Goal: Information Seeking & Learning: Learn about a topic

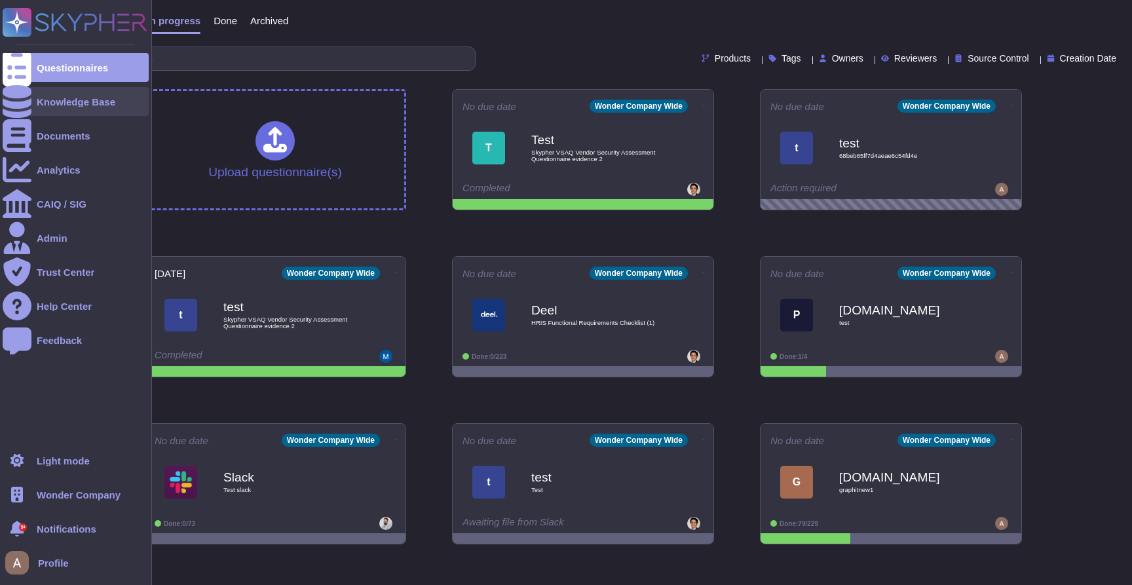
click at [16, 106] on icon at bounding box center [17, 101] width 29 height 33
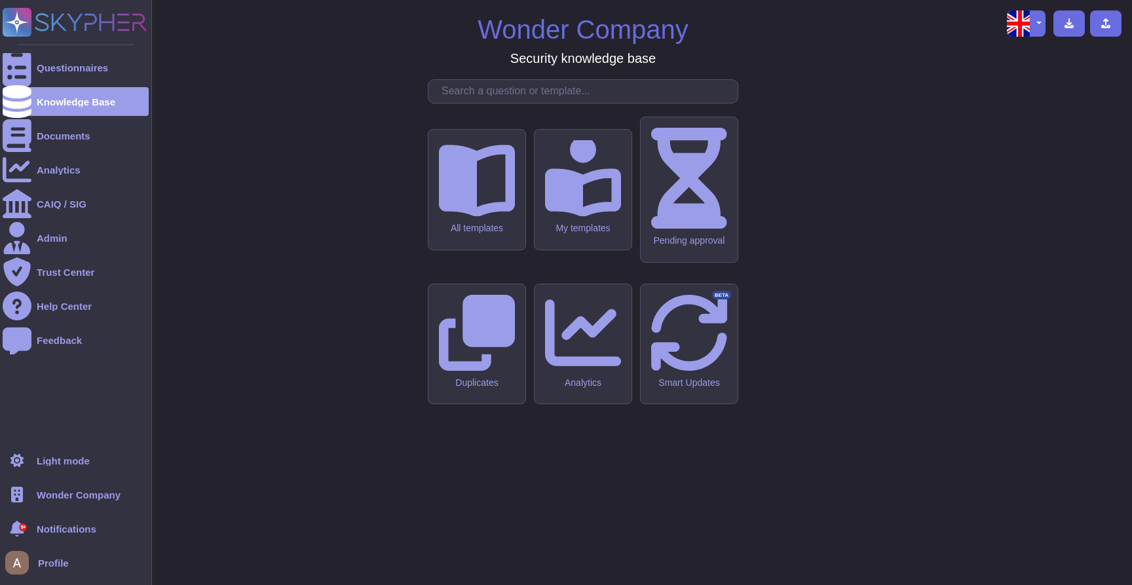
click at [43, 152] on ul "Questionnaires Knowledge Base Documents Analytics CAIQ / SIG Admin Trust Center…" at bounding box center [76, 245] width 146 height 385
click at [56, 136] on div "Documents" at bounding box center [64, 136] width 54 height 10
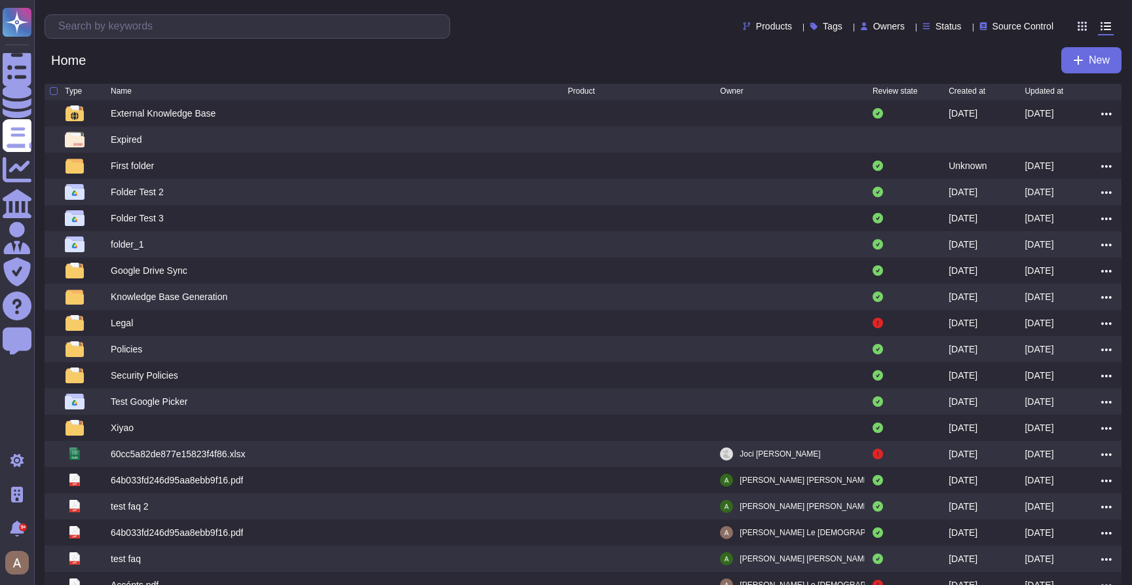
scroll to position [82, 0]
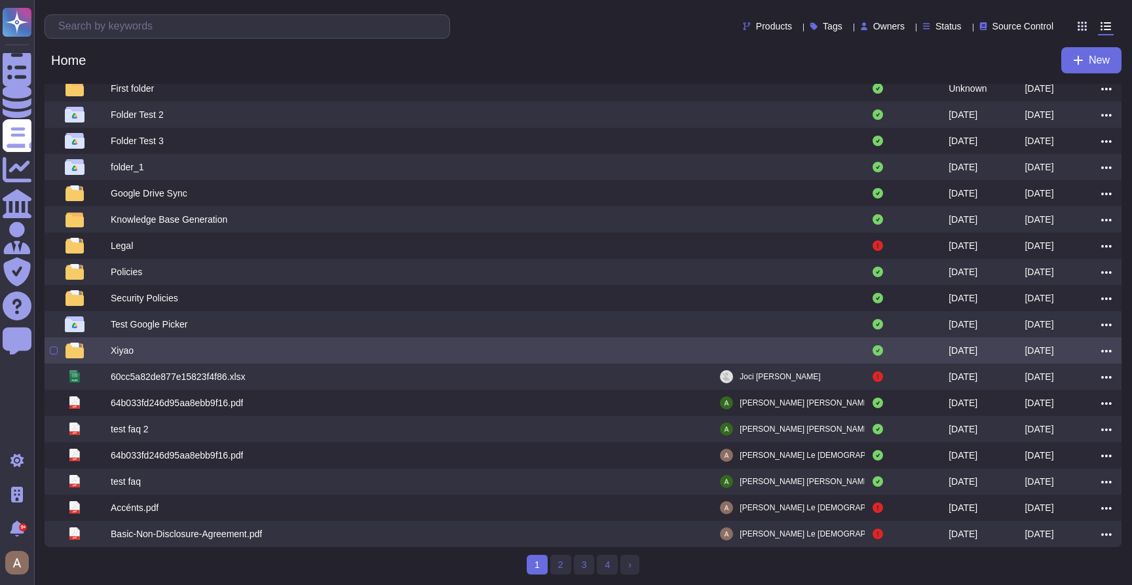
click at [203, 351] on div "Xiyao" at bounding box center [339, 351] width 457 height 16
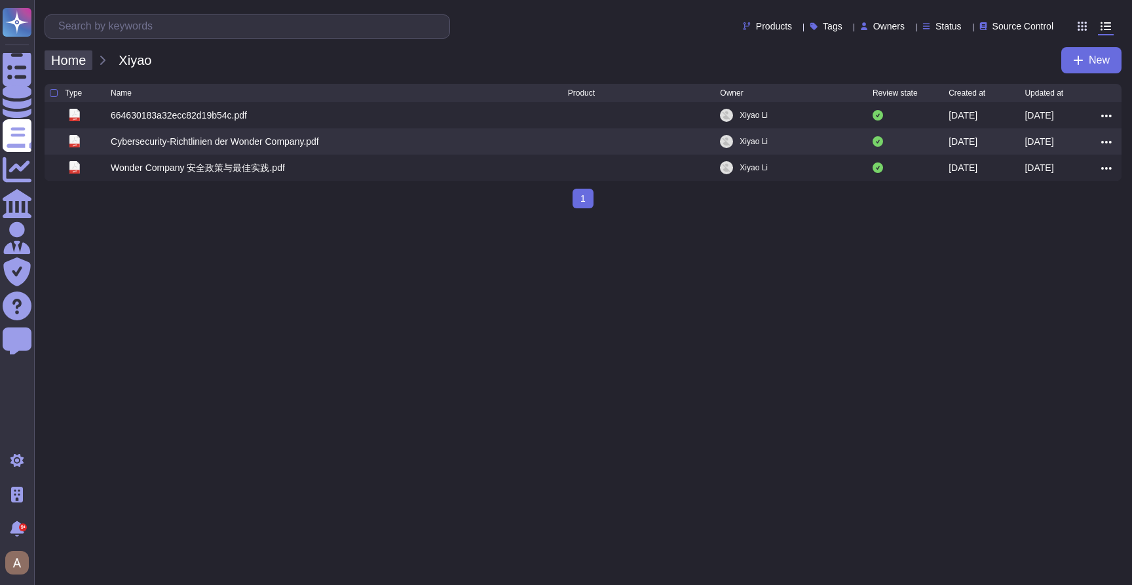
click at [81, 62] on span "Home" at bounding box center [69, 60] width 48 height 20
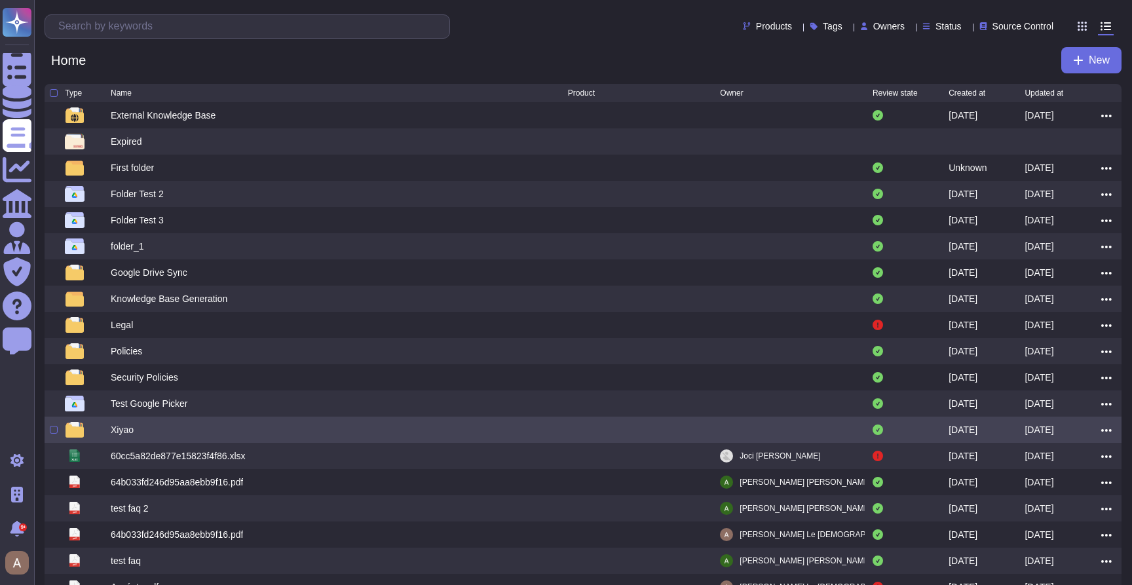
click at [142, 423] on div "Xiyao [DATE] [DATE]" at bounding box center [583, 430] width 1077 height 26
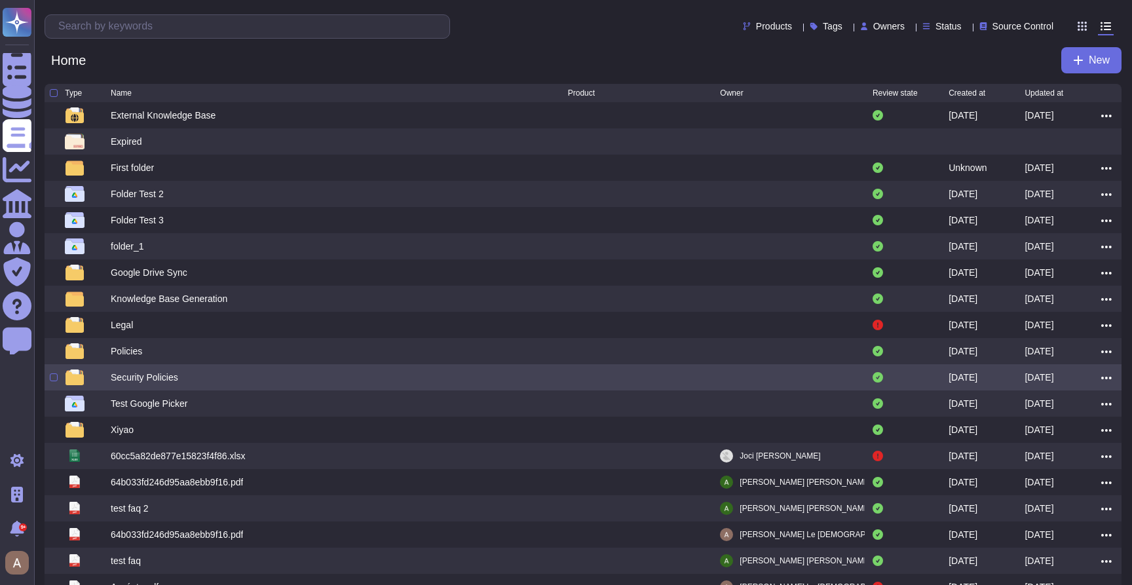
click at [140, 377] on div "Security Policies" at bounding box center [144, 377] width 67 height 13
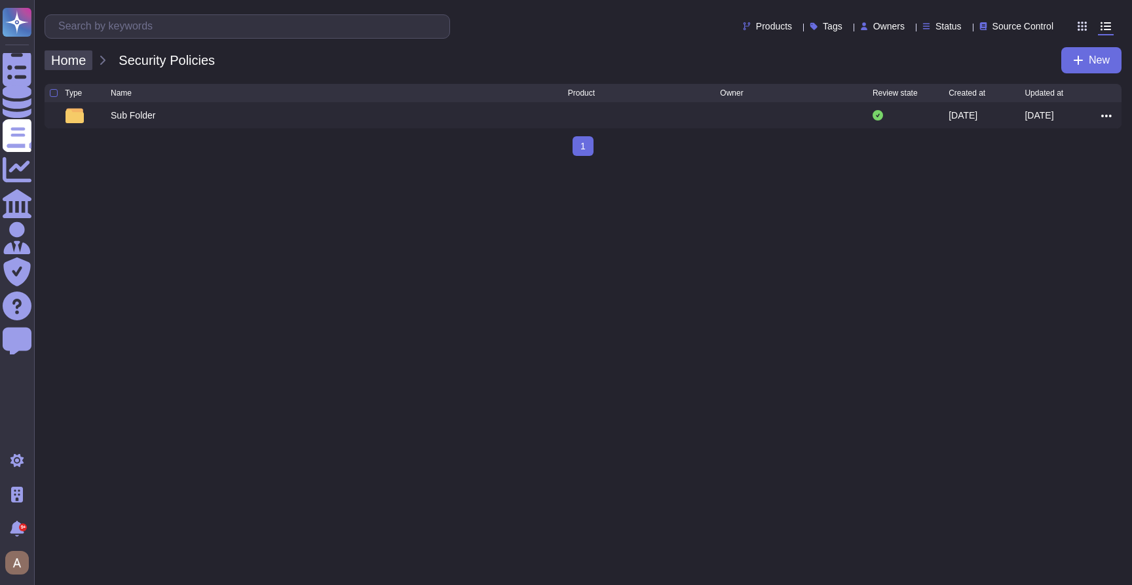
click at [73, 66] on span "Home" at bounding box center [69, 60] width 48 height 20
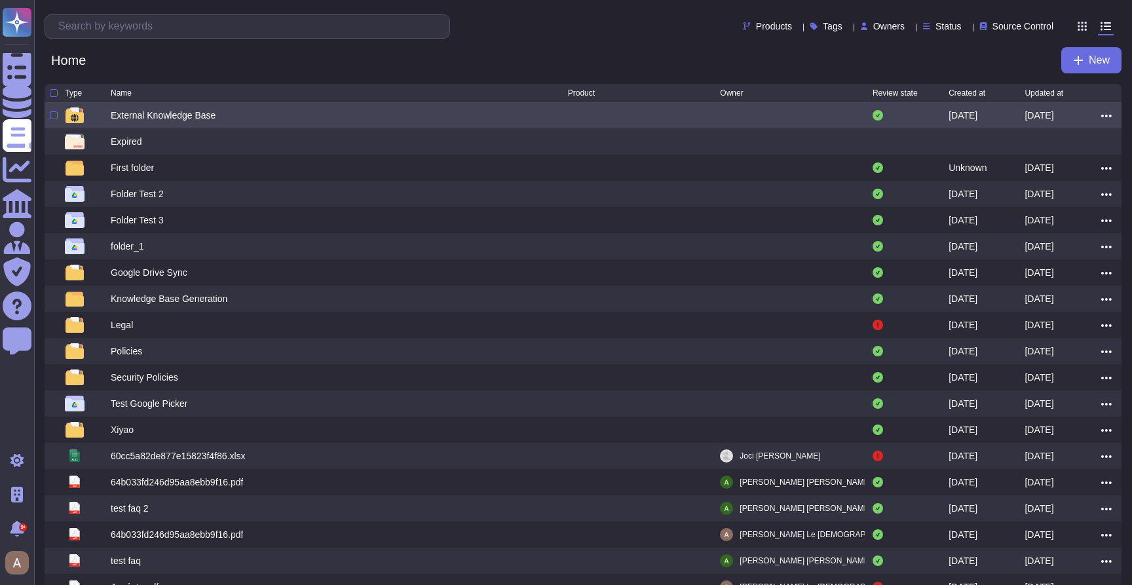
click at [143, 119] on div "External Knowledge Base" at bounding box center [163, 115] width 105 height 13
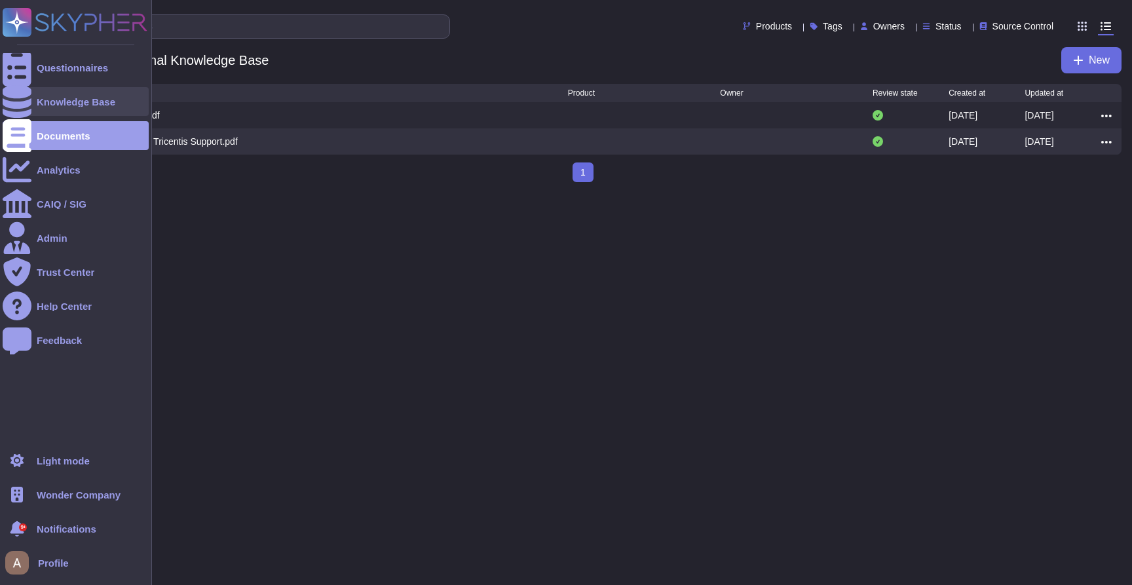
click at [44, 90] on div "Knowledge Base" at bounding box center [76, 101] width 146 height 29
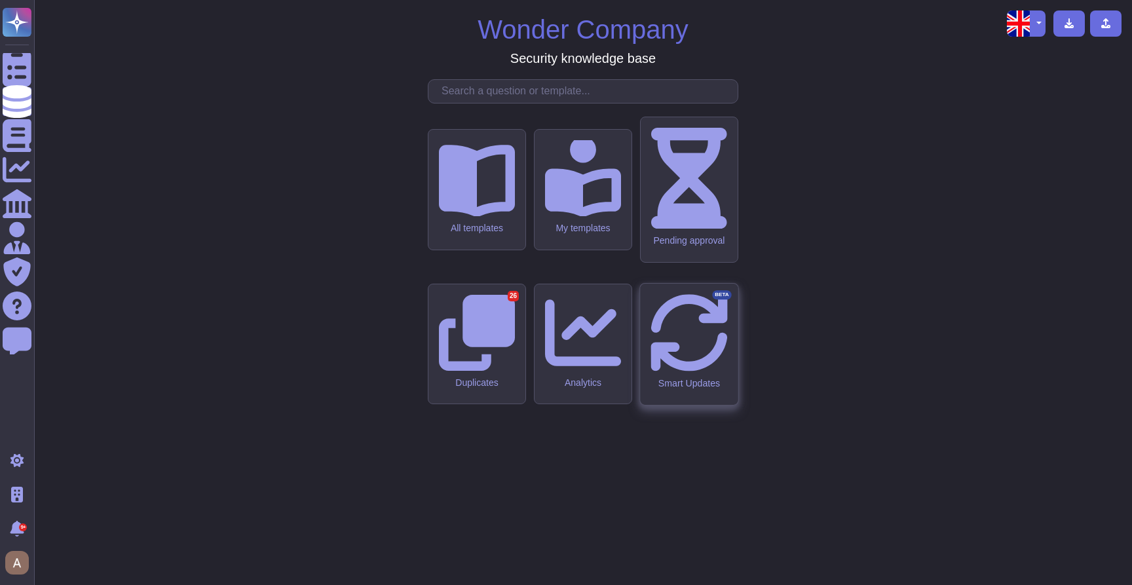
click at [696, 342] on icon at bounding box center [689, 332] width 77 height 77
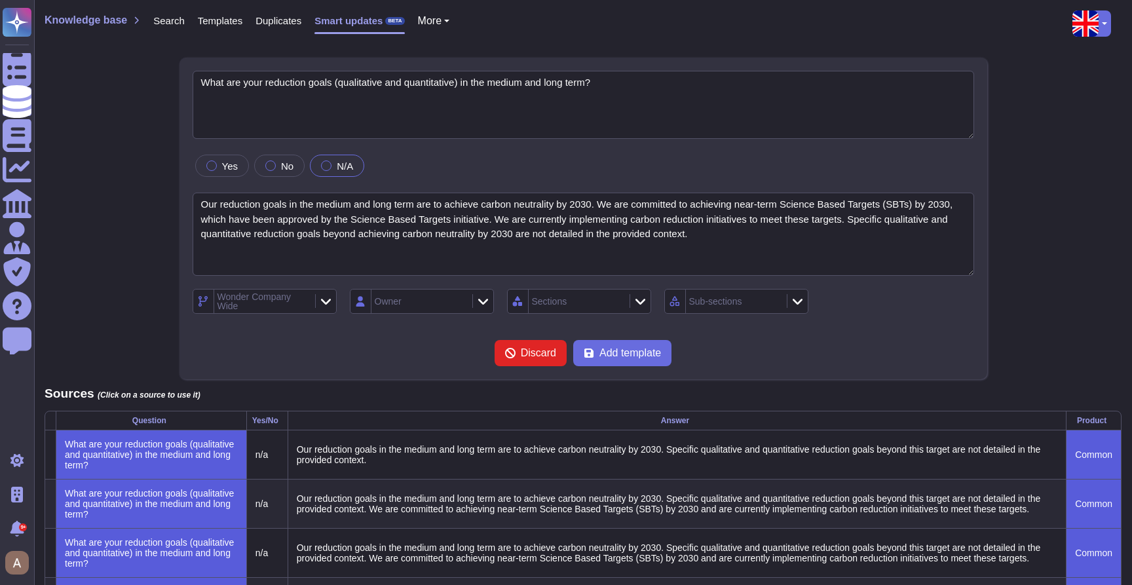
type textarea "What are your reduction goals (qualitative and quantitative) in the medium and …"
type textarea "Our reduction goals in the medium and long term are to achieve carbon neutralit…"
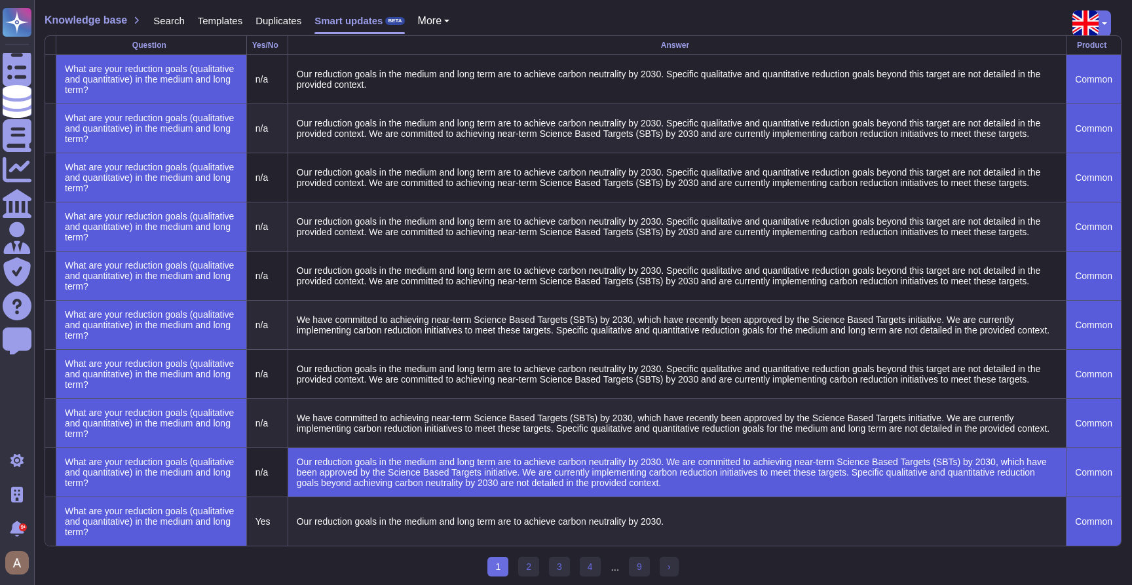
scroll to position [389, 0]
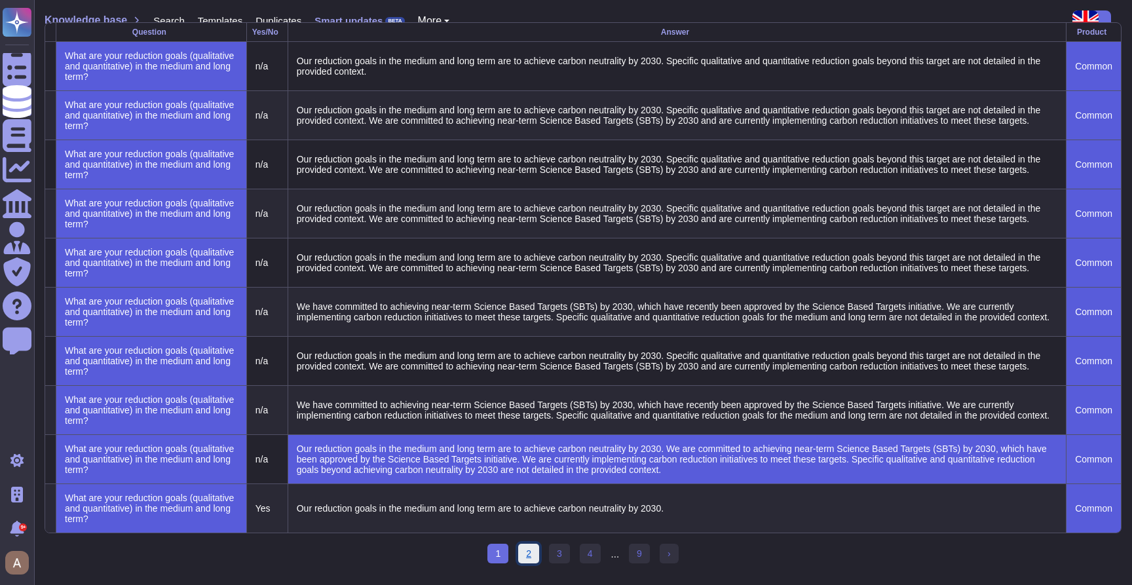
click at [518, 545] on link "2" at bounding box center [528, 554] width 21 height 20
type textarea "Have you implemented actions to promote quality of life at work?"
type textarea "Yes, we have implemented several actions to promote quality of life at work, in…"
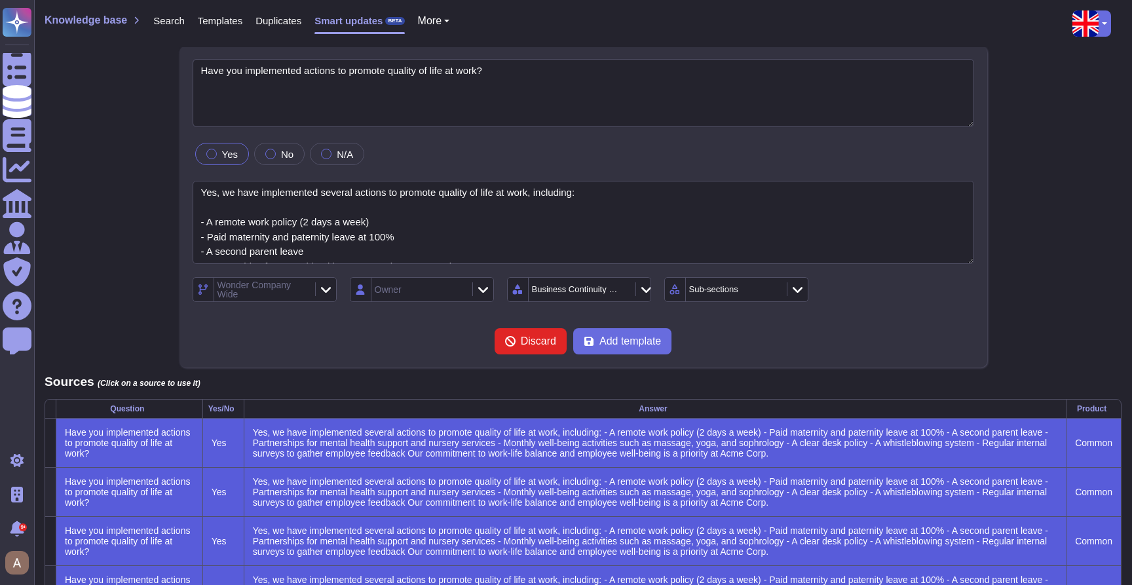
scroll to position [11, 0]
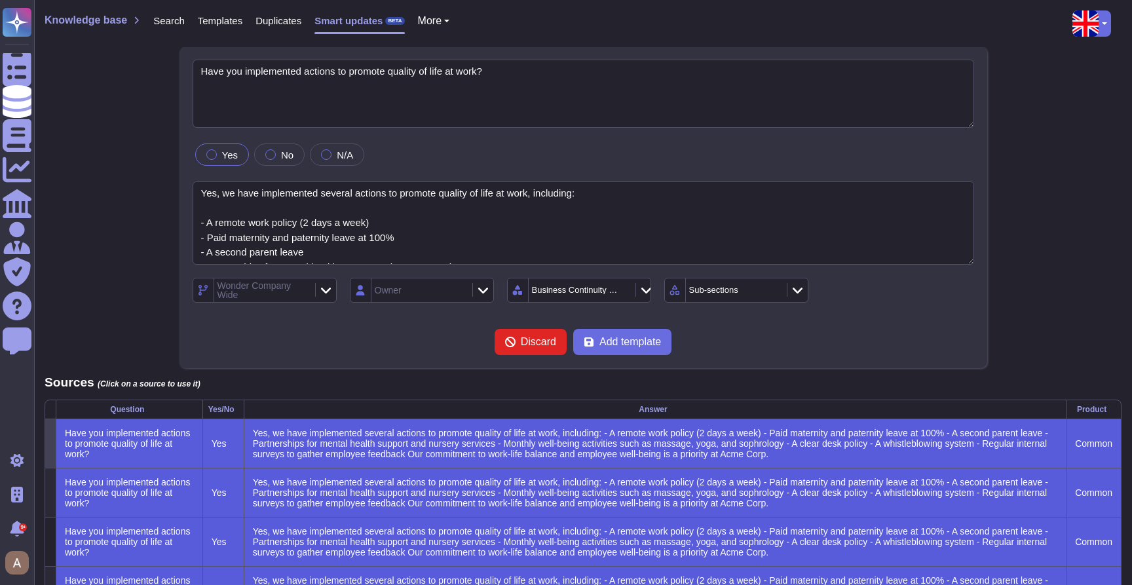
click at [322, 438] on div "Yes, we have implemented several actions to promote quality of life at work, in…" at bounding box center [655, 444] width 811 height 38
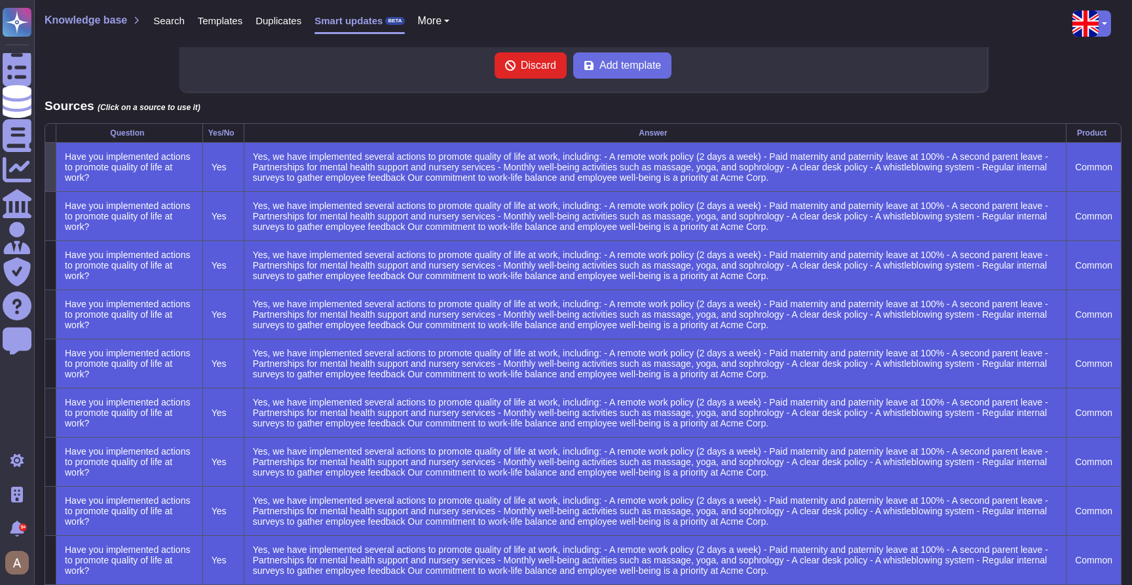
scroll to position [389, 0]
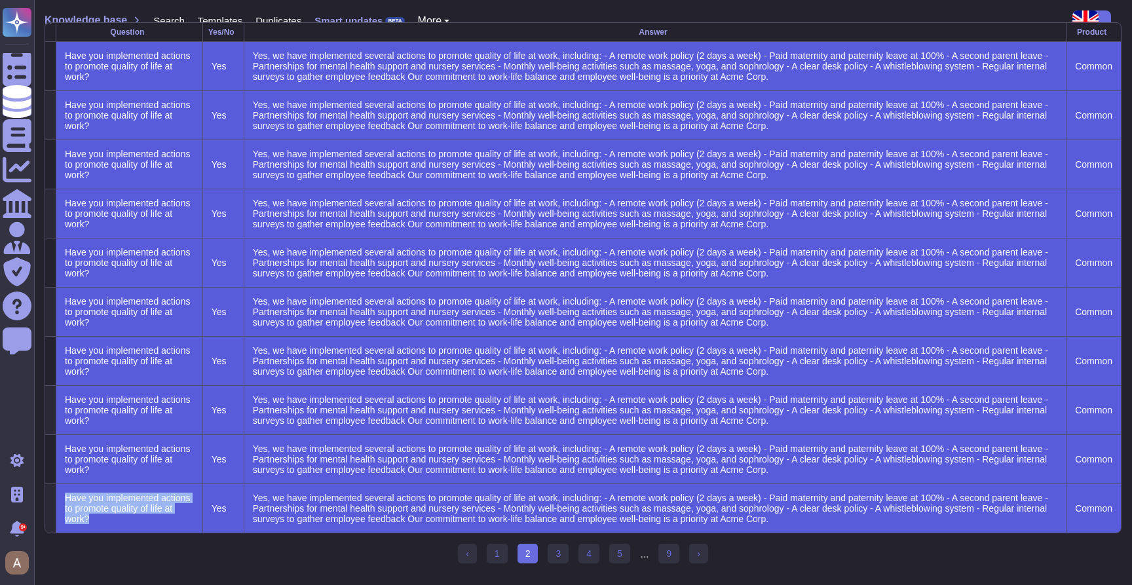
drag, startPoint x: 138, startPoint y: 522, endPoint x: 70, endPoint y: 494, distance: 73.1
click at [70, 494] on td "Have you implemented actions to promote quality of life at work?" at bounding box center [129, 508] width 147 height 49
copy div "Have you implemented actions to promote quality of life at work?"
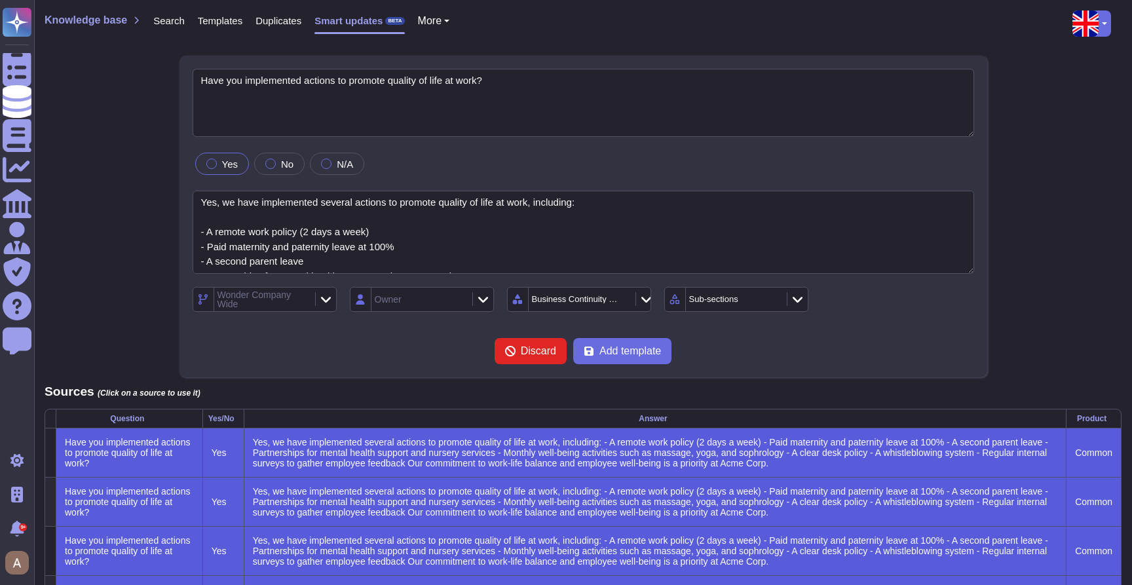
scroll to position [0, 0]
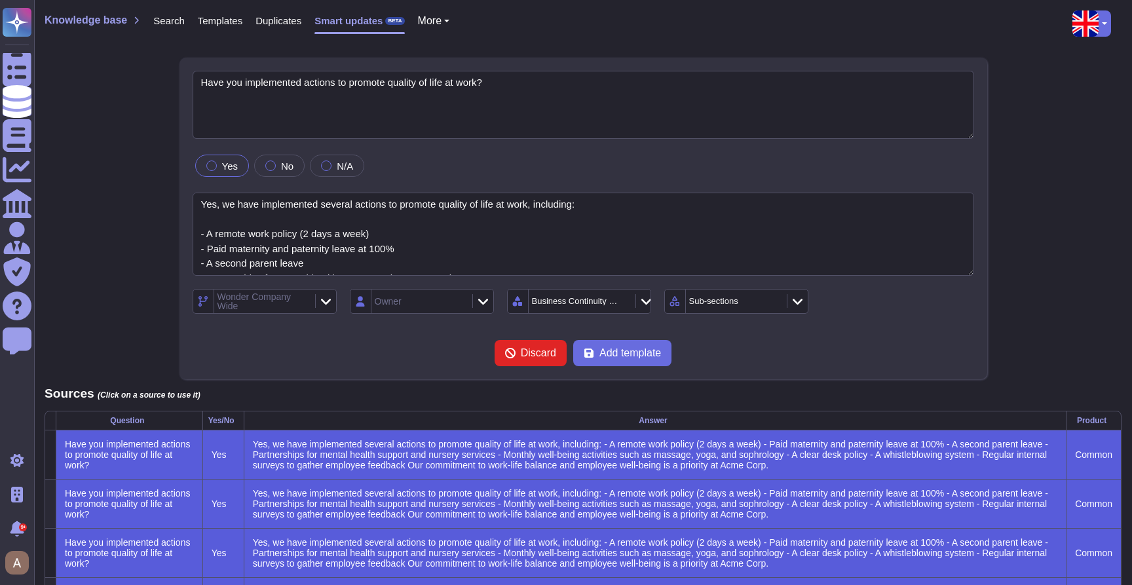
click at [198, 24] on div "Templates" at bounding box center [214, 23] width 58 height 26
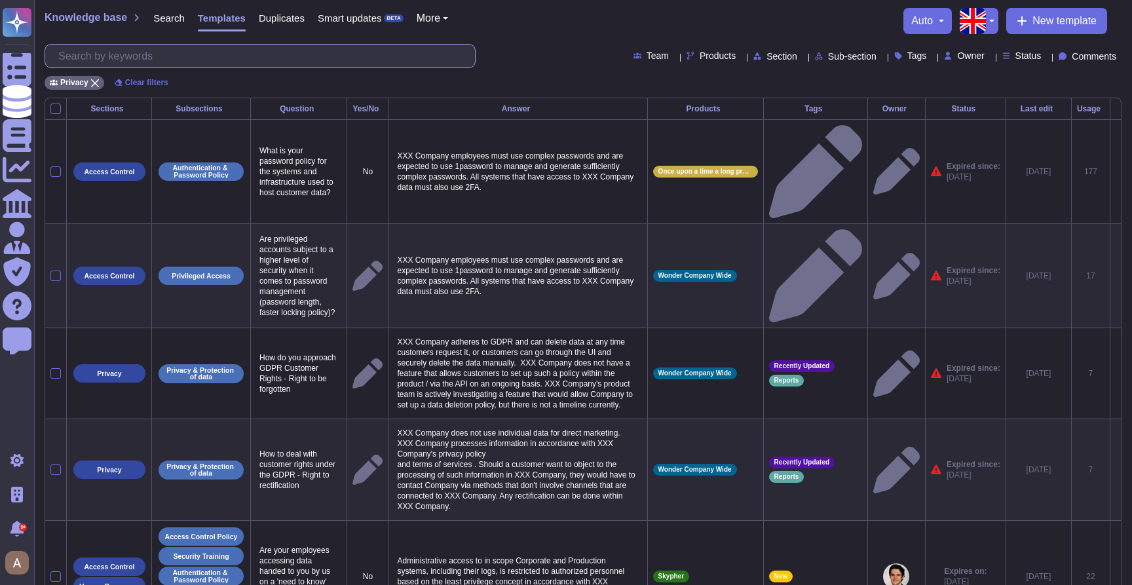
click at [185, 62] on input "text" at bounding box center [263, 56] width 423 height 23
paste input "Have you implemented actions to promote quality of life at work?"
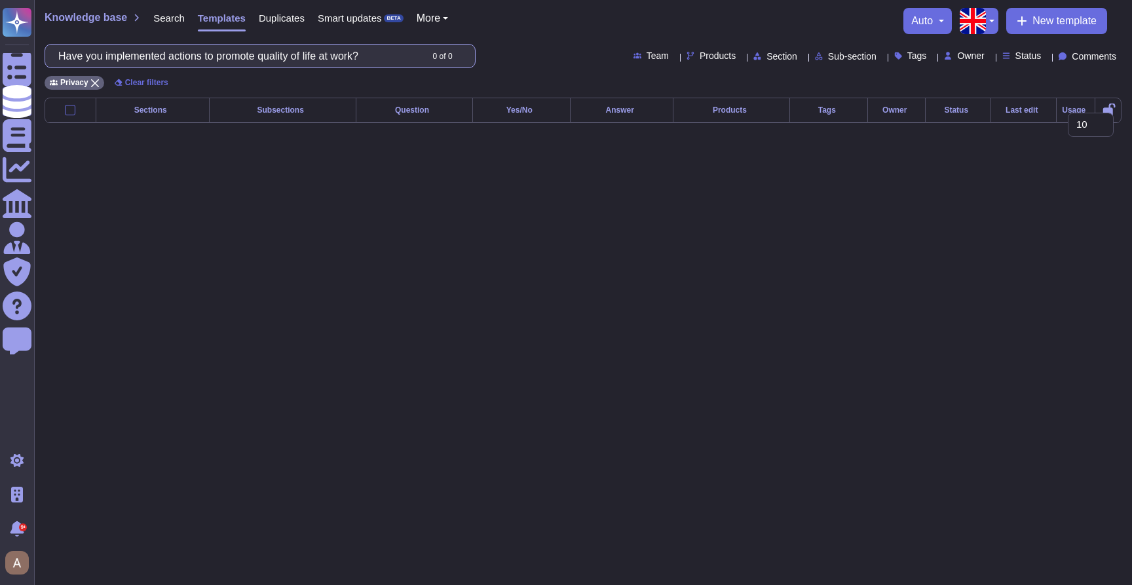
scroll to position [0, 3]
click at [313, 66] on input "Have you implemented actions to promote quality of life at work?" at bounding box center [237, 56] width 370 height 23
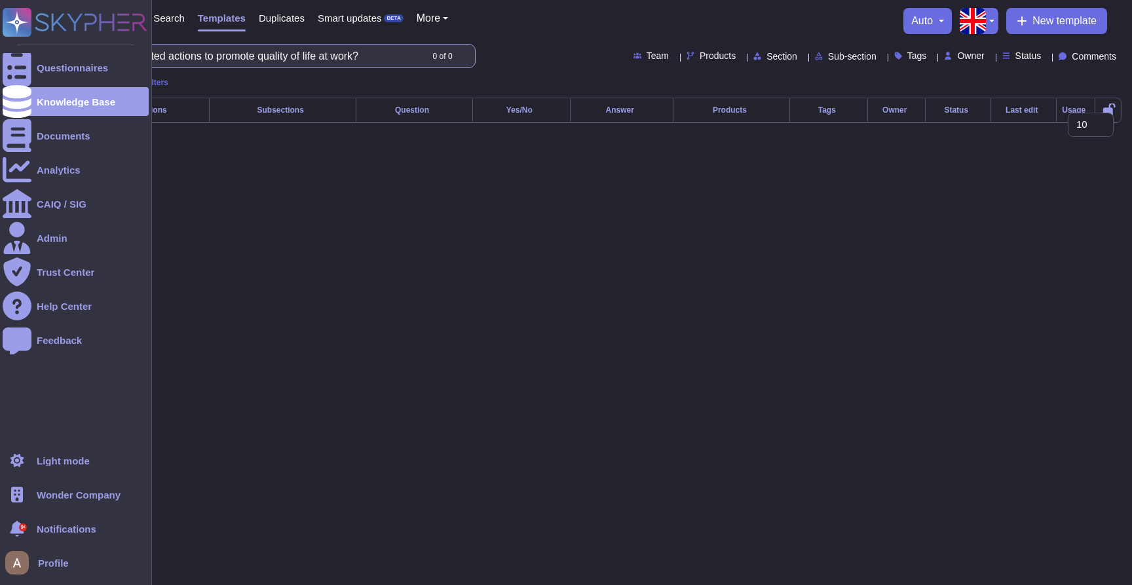
scroll to position [0, 0]
drag, startPoint x: 246, startPoint y: 56, endPoint x: 28, endPoint y: 49, distance: 219.0
click at [28, 49] on div ".spin { animation: rotate 50s linear infinite; transform-origin: 90px 90px; } @…" at bounding box center [566, 72] width 1132 height 144
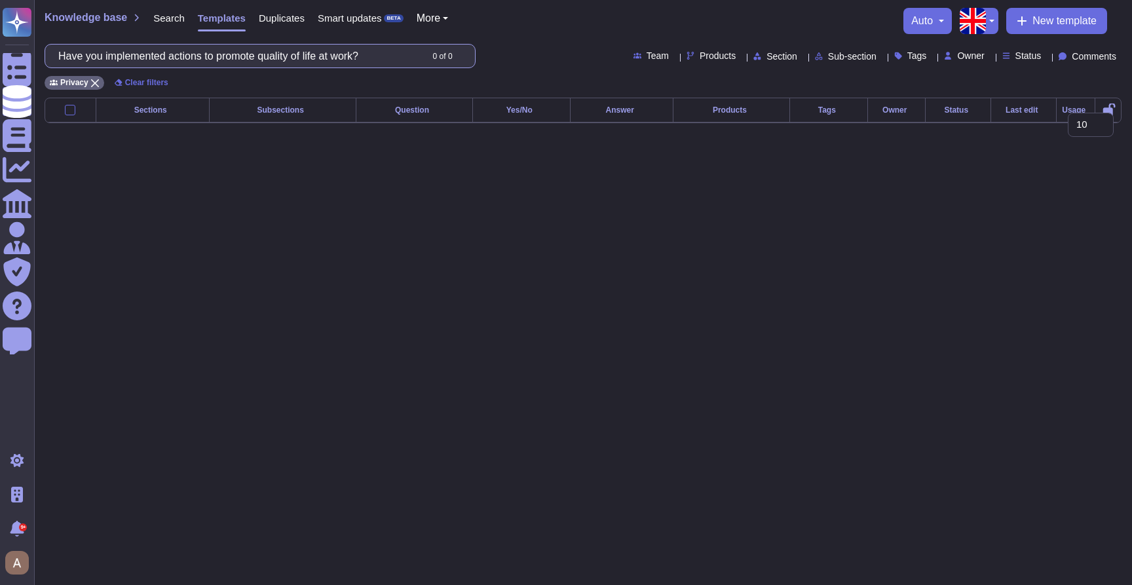
click at [201, 59] on input "Have you implemented actions to promote quality of life at work?" at bounding box center [237, 56] width 370 height 23
type input "Have you implemented actions to promote quality of life at work?"
click at [356, 18] on span "Smart updates" at bounding box center [350, 18] width 64 height 10
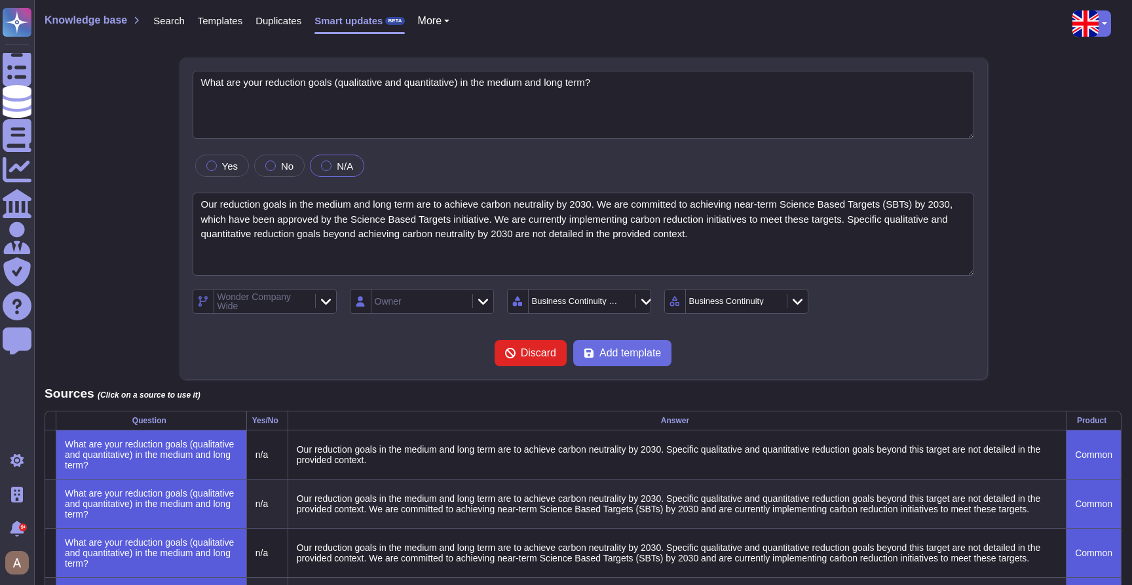
type textarea "What are your reduction goals (qualitative and quantitative) in the medium and …"
type textarea "Our reduction goals in the medium and long term are to achieve carbon neutralit…"
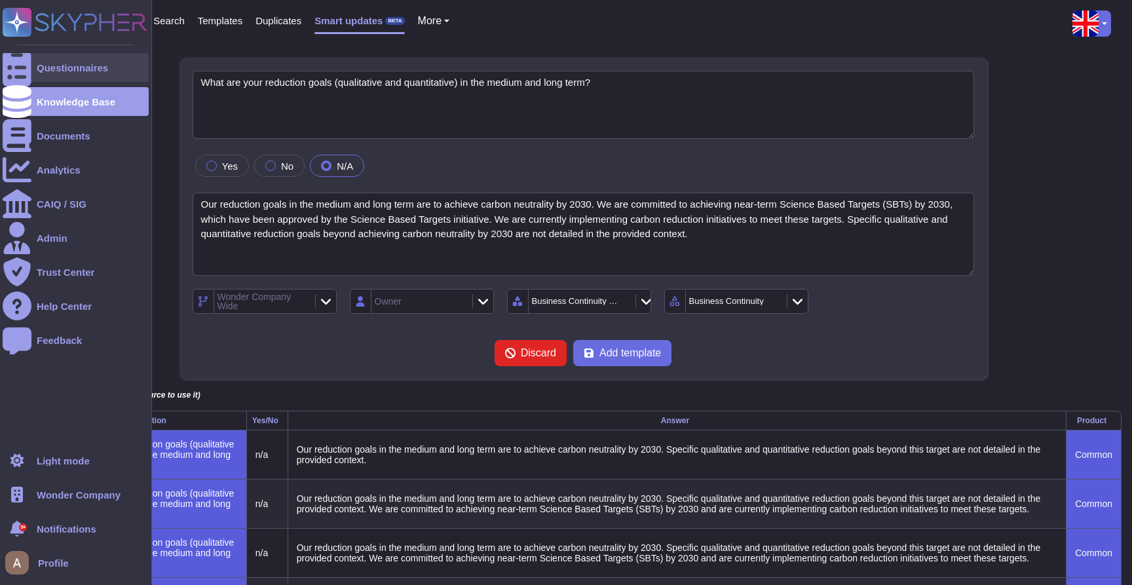
click at [31, 77] on div "Questionnaires" at bounding box center [76, 67] width 146 height 29
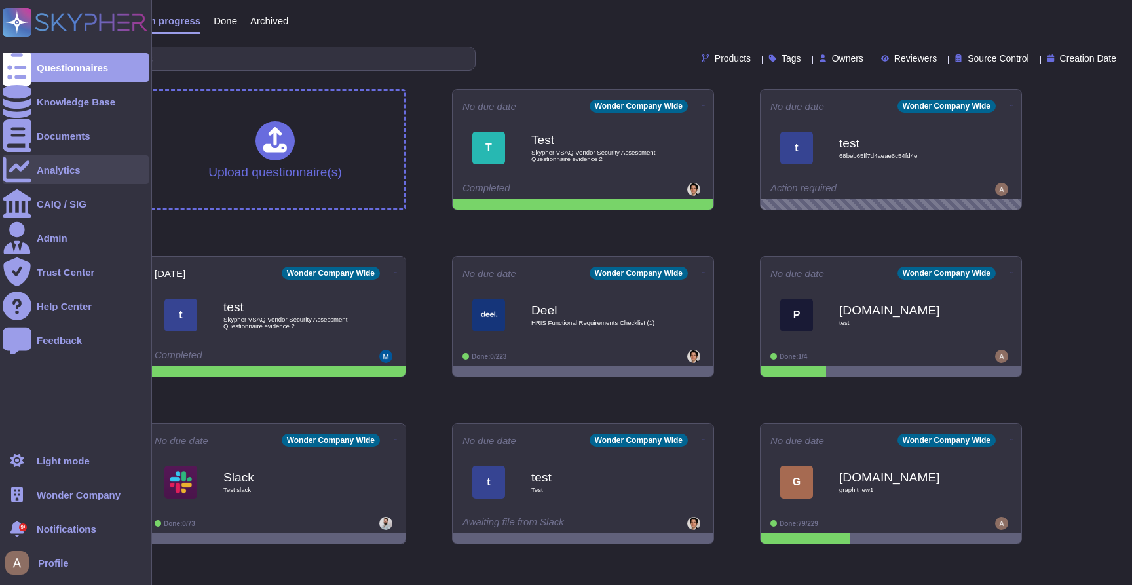
click at [35, 171] on div "Analytics" at bounding box center [76, 169] width 146 height 29
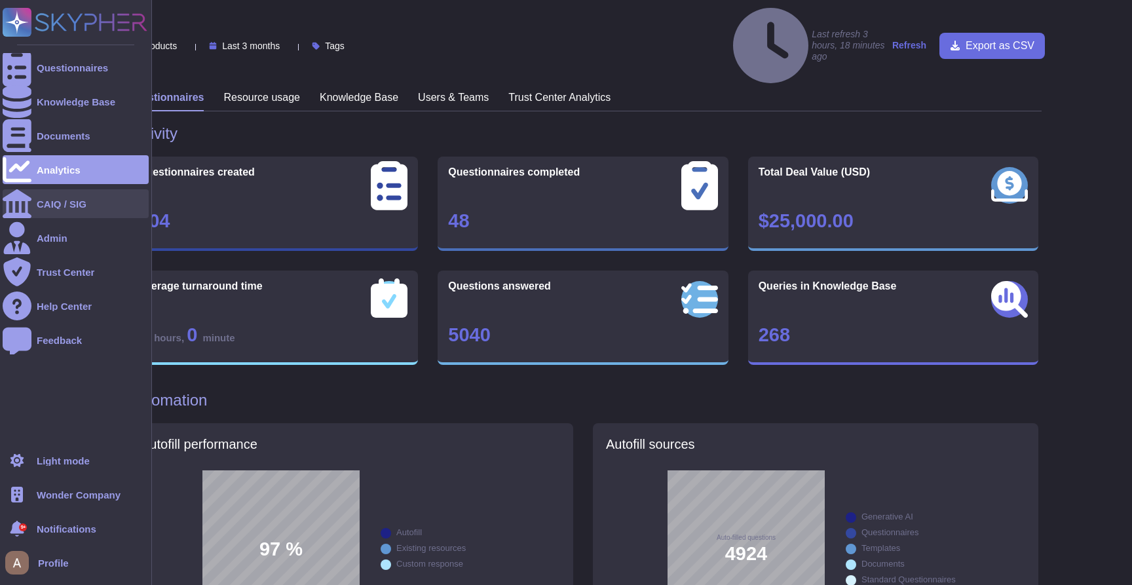
click at [37, 204] on div "CAIQ / SIG" at bounding box center [62, 204] width 50 height 10
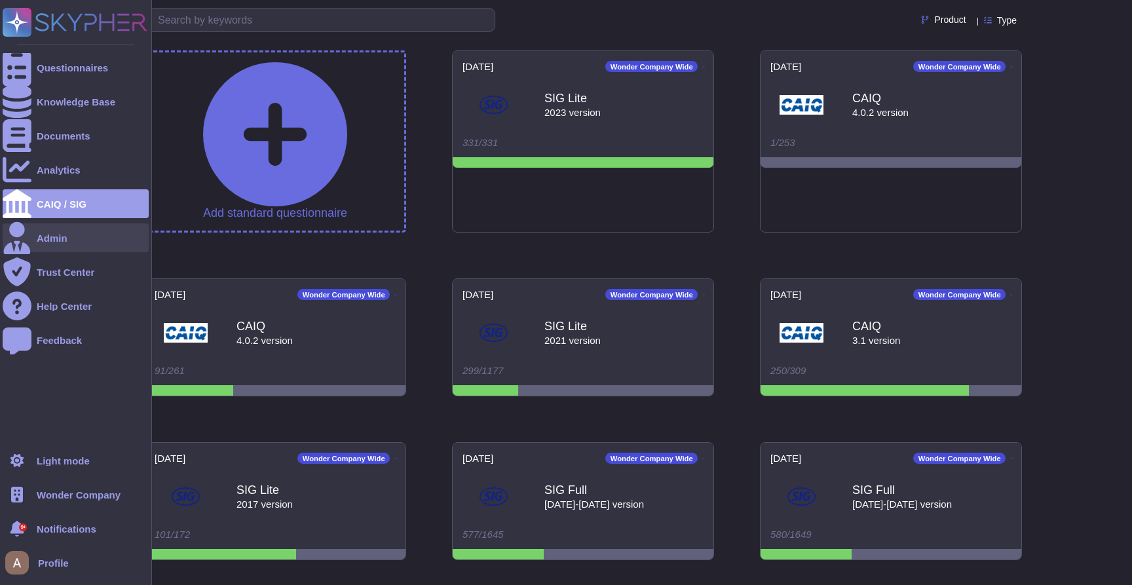
click at [37, 237] on div "Admin" at bounding box center [52, 238] width 31 height 10
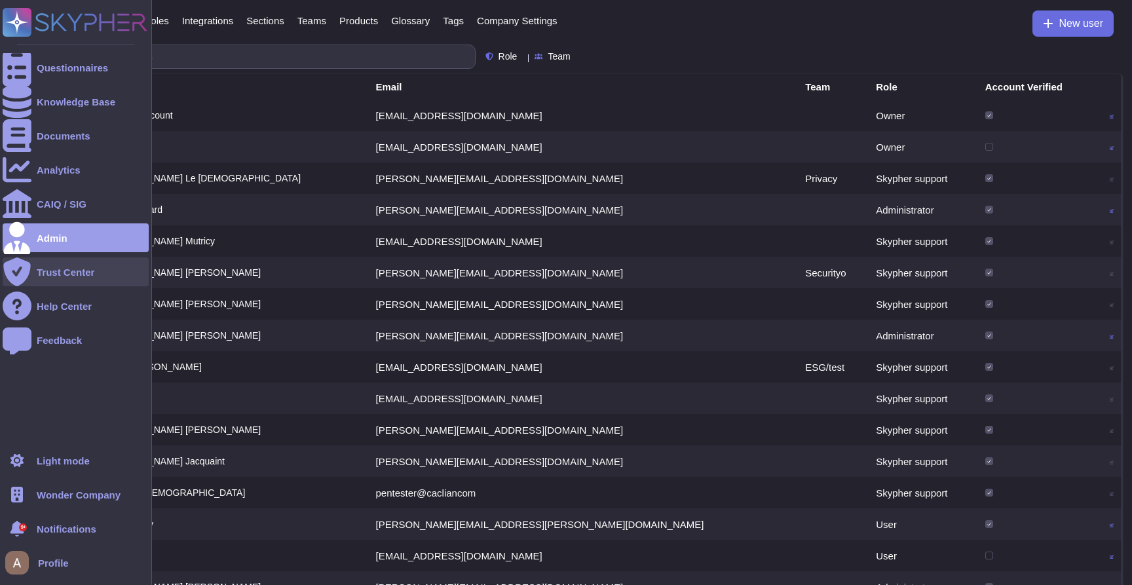
click at [33, 267] on div "Trust Center" at bounding box center [76, 272] width 146 height 29
